Goal: Check status: Check status

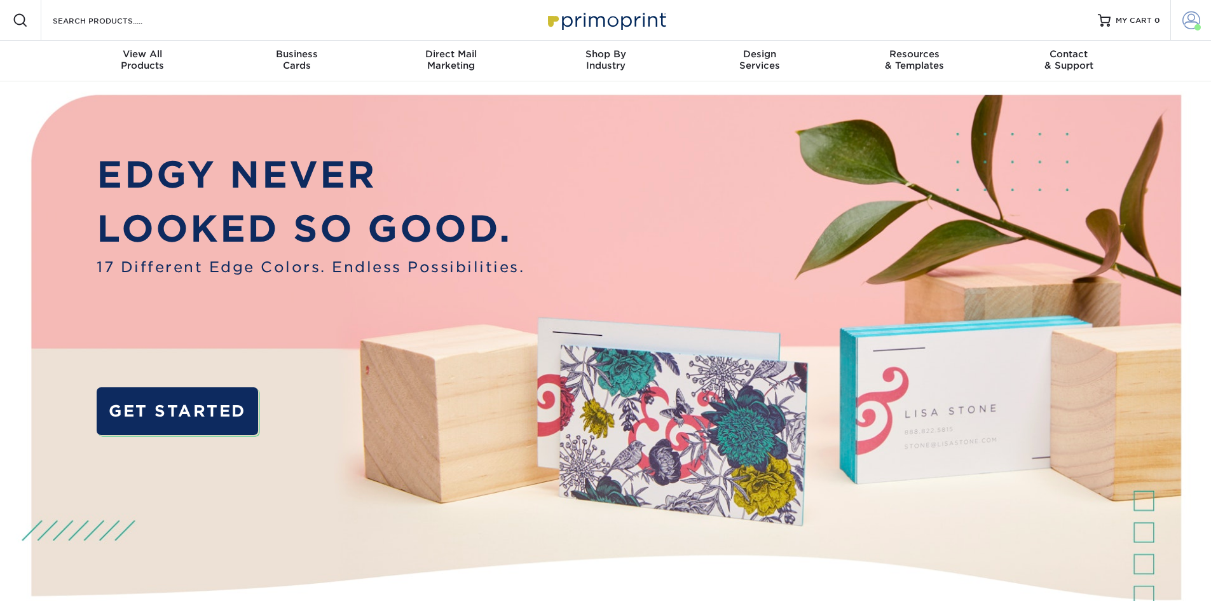
click at [1197, 29] on span at bounding box center [1198, 27] width 6 height 6
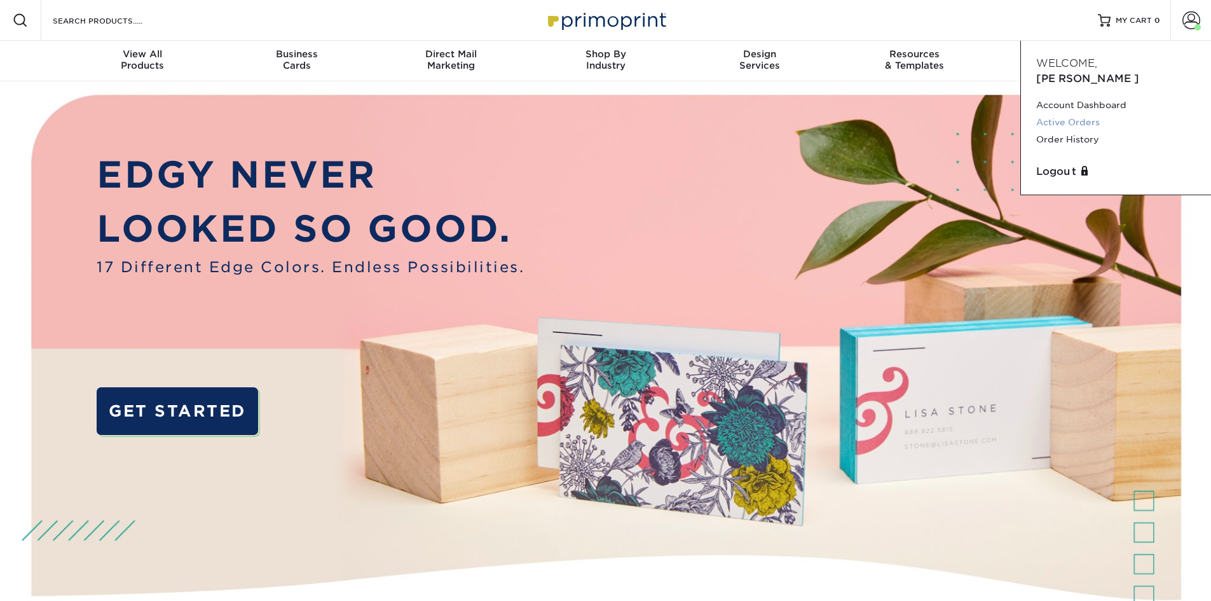
click at [1072, 114] on link "Active Orders" at bounding box center [1117, 122] width 160 height 17
click at [1064, 131] on link "Order History" at bounding box center [1117, 139] width 160 height 17
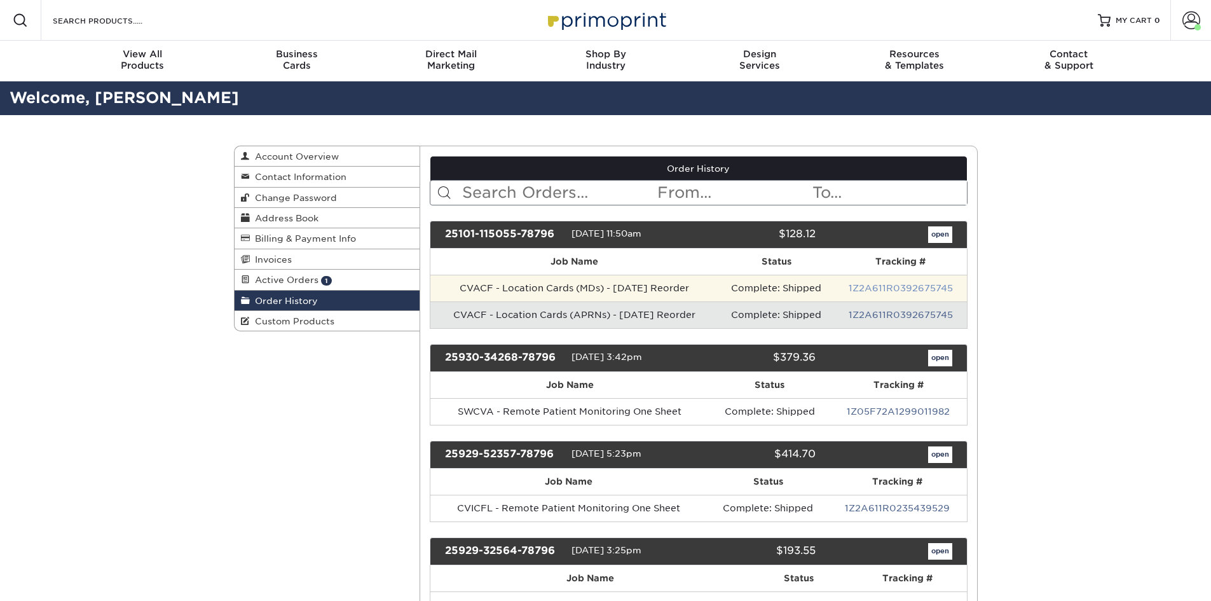
click at [872, 287] on link "1Z2A611R0392675745" at bounding box center [901, 288] width 104 height 10
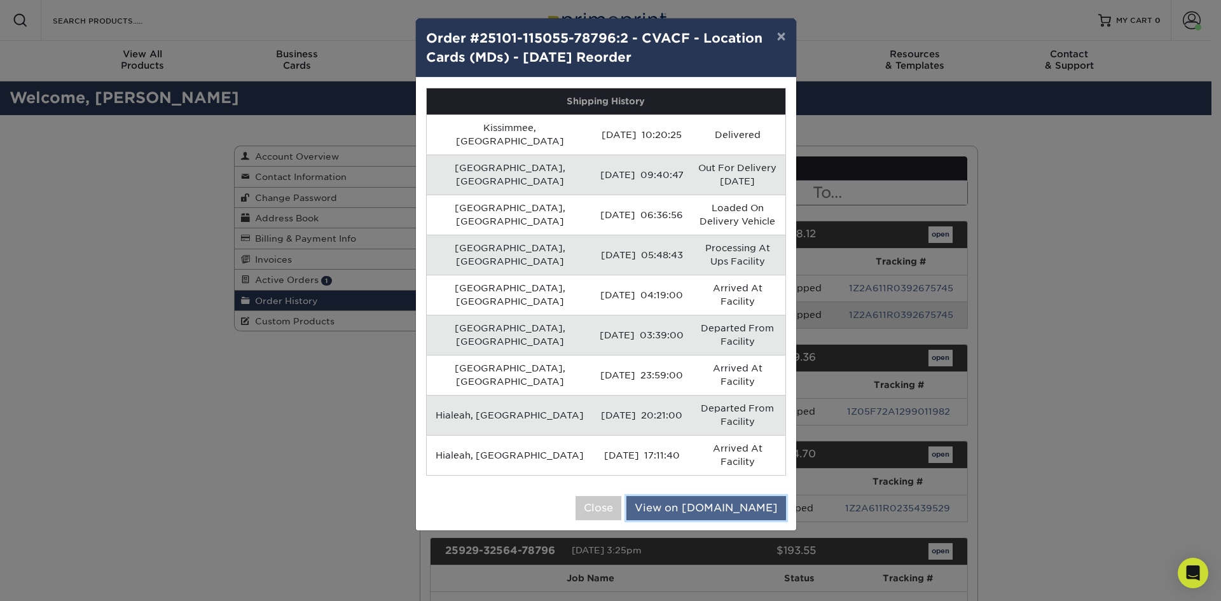
click at [689, 496] on link "View on [DOMAIN_NAME]" at bounding box center [706, 508] width 160 height 24
